Goal: Find specific page/section: Find specific page/section

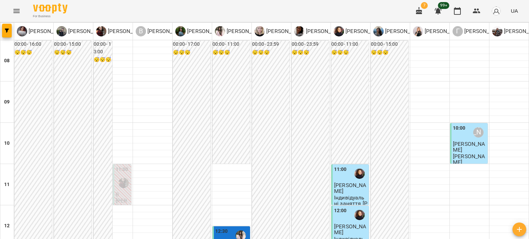
scroll to position [310, 0]
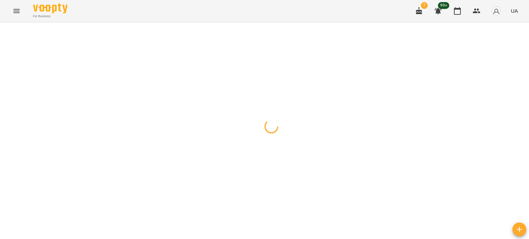
click at [17, 11] on icon "Menu" at bounding box center [16, 11] width 8 height 8
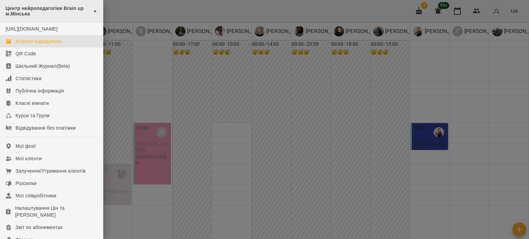
click at [89, 14] on div "Центр нейропедагогіки Brain up м.Мінська ►" at bounding box center [51, 11] width 103 height 23
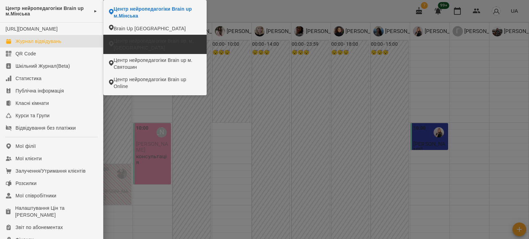
click at [155, 43] on span "Центр нейропедагогіки Brain up. м. [GEOGRAPHIC_DATA]" at bounding box center [157, 45] width 87 height 14
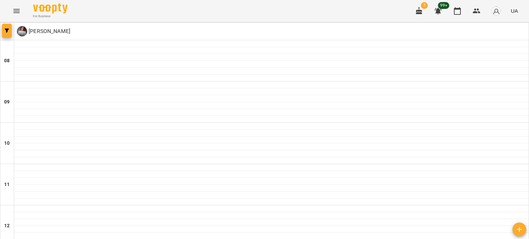
click at [3, 33] on button "button" at bounding box center [7, 31] width 10 height 14
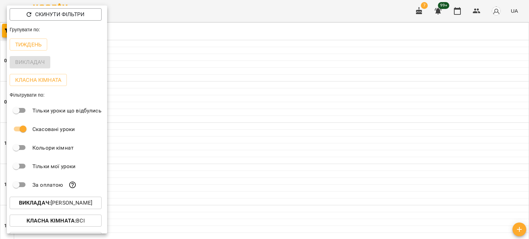
click at [63, 205] on p "Викладач : [PERSON_NAME]" at bounding box center [55, 203] width 73 height 8
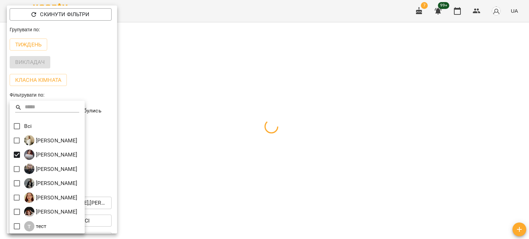
click at [175, 193] on div at bounding box center [264, 119] width 529 height 239
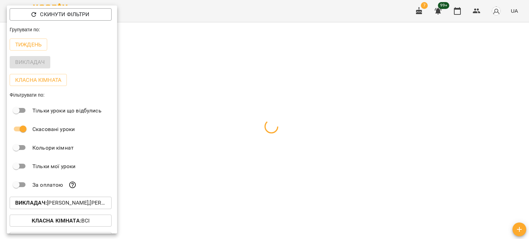
click at [175, 193] on div at bounding box center [264, 119] width 529 height 239
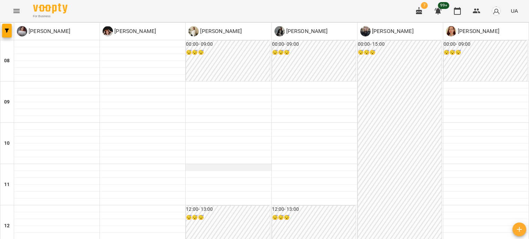
scroll to position [239, 0]
click at [18, 13] on icon "Menu" at bounding box center [16, 11] width 6 height 4
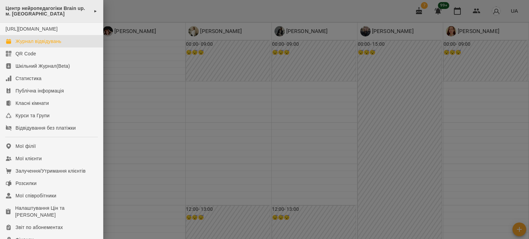
click at [19, 11] on span "Центр нейропедагогіки Brain up. м. [GEOGRAPHIC_DATA]" at bounding box center [48, 11] width 85 height 11
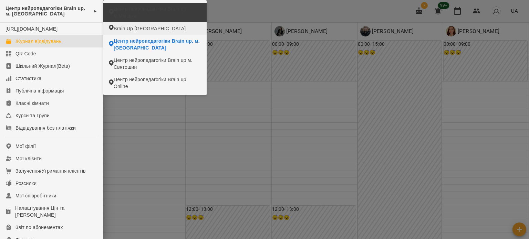
click at [135, 8] on span "Центр нейропедагогіки Brain up м.Мінська" at bounding box center [157, 13] width 87 height 14
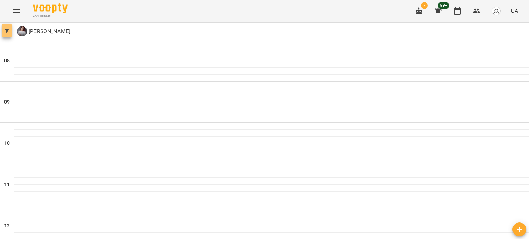
click at [10, 30] on span "button" at bounding box center [7, 31] width 10 height 4
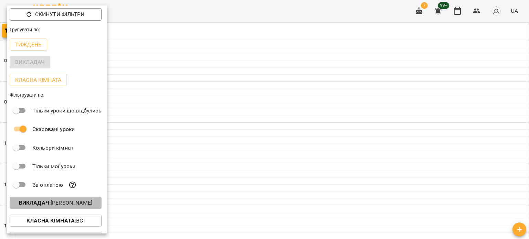
click at [65, 204] on p "Викладач : [PERSON_NAME]" at bounding box center [55, 203] width 73 height 8
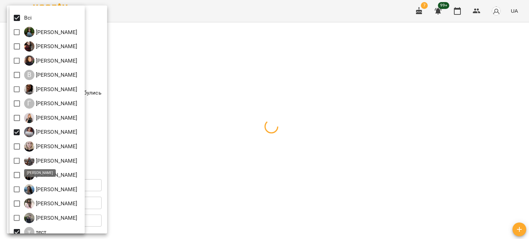
scroll to position [20, 0]
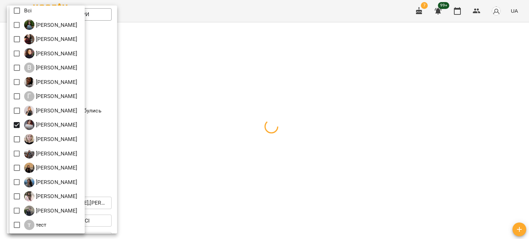
click at [205, 161] on div at bounding box center [264, 119] width 529 height 239
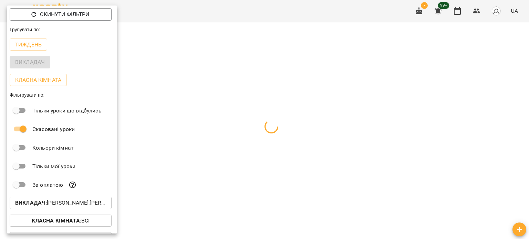
click at [203, 162] on div at bounding box center [264, 119] width 529 height 239
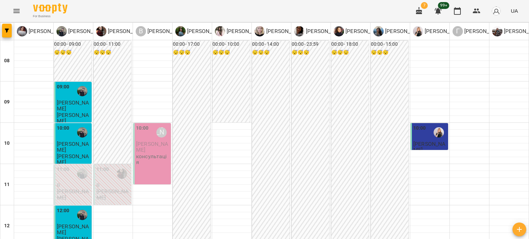
scroll to position [0, 0]
